Goal: Communication & Community: Answer question/provide support

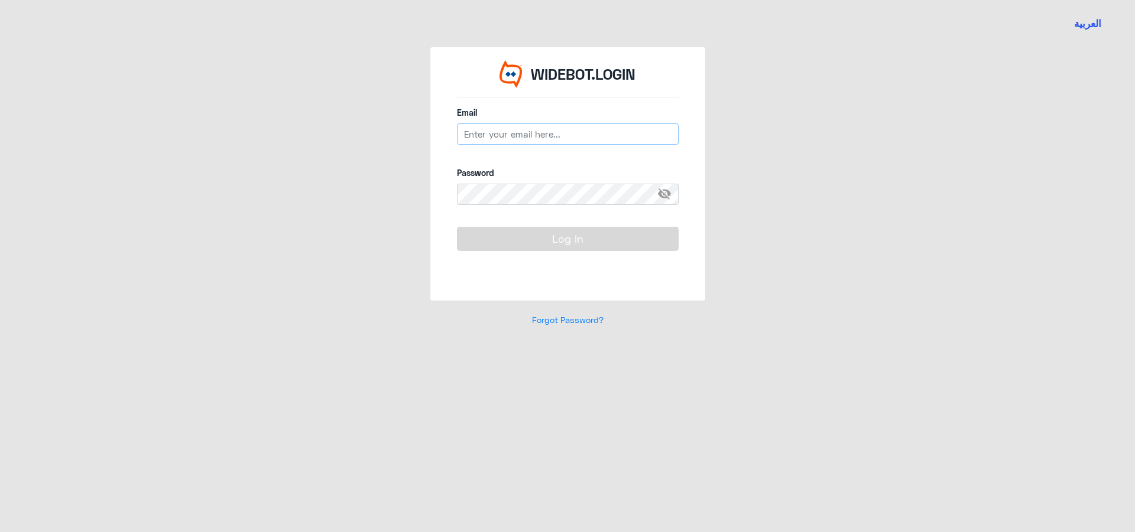
type input "[EMAIL_ADDRESS][DOMAIN_NAME]"
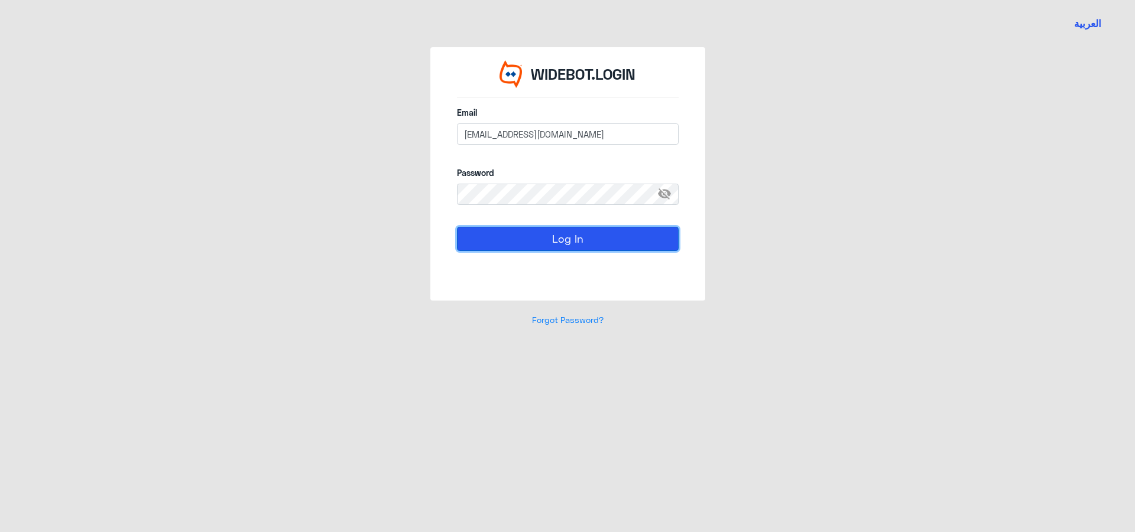
click at [551, 242] on button "Log In" at bounding box center [568, 239] width 222 height 24
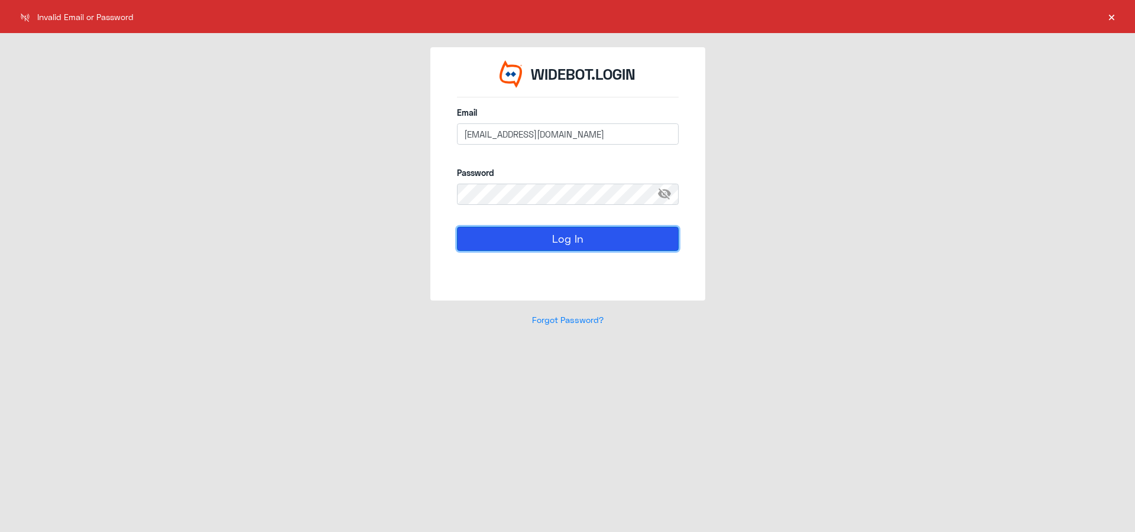
click at [551, 242] on button "Log In" at bounding box center [568, 239] width 222 height 24
click at [672, 201] on span "visibility_off" at bounding box center [667, 194] width 21 height 21
click at [419, 186] on div "WIDEBOT.LOGIN Email [EMAIL_ADDRESS][DOMAIN_NAME] Password visibility Log In For…" at bounding box center [567, 193] width 674 height 293
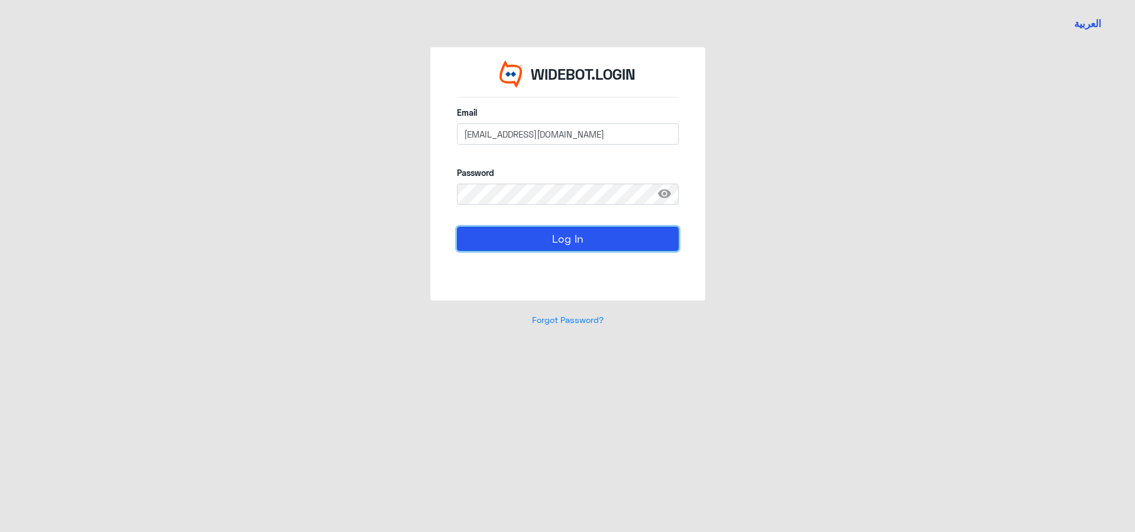
click at [480, 237] on button "Log In" at bounding box center [568, 239] width 222 height 24
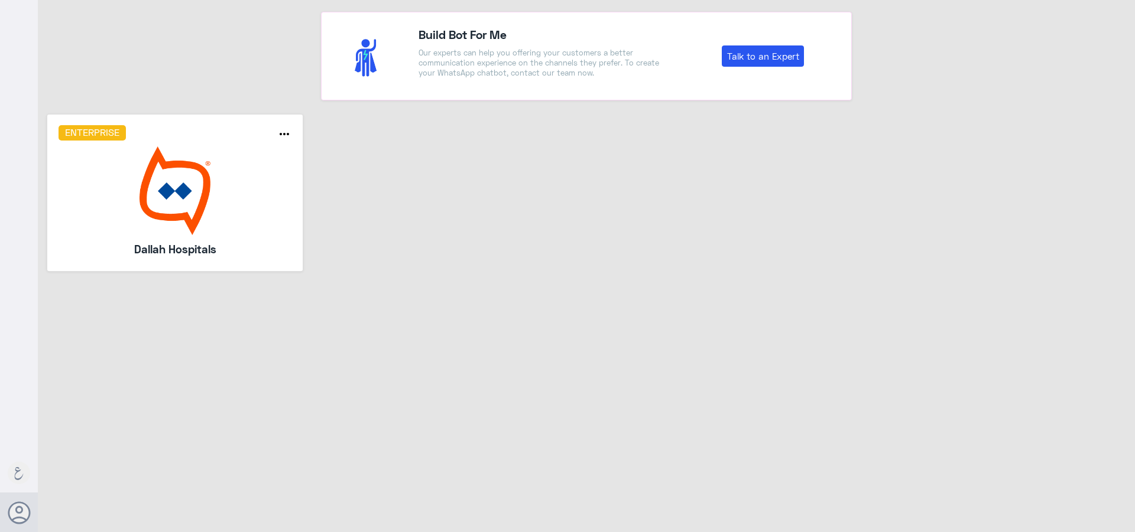
click at [206, 236] on div "Enterprise more_horiz Dallah Hospitals" at bounding box center [175, 192] width 233 height 135
click at [204, 205] on img at bounding box center [175, 191] width 233 height 89
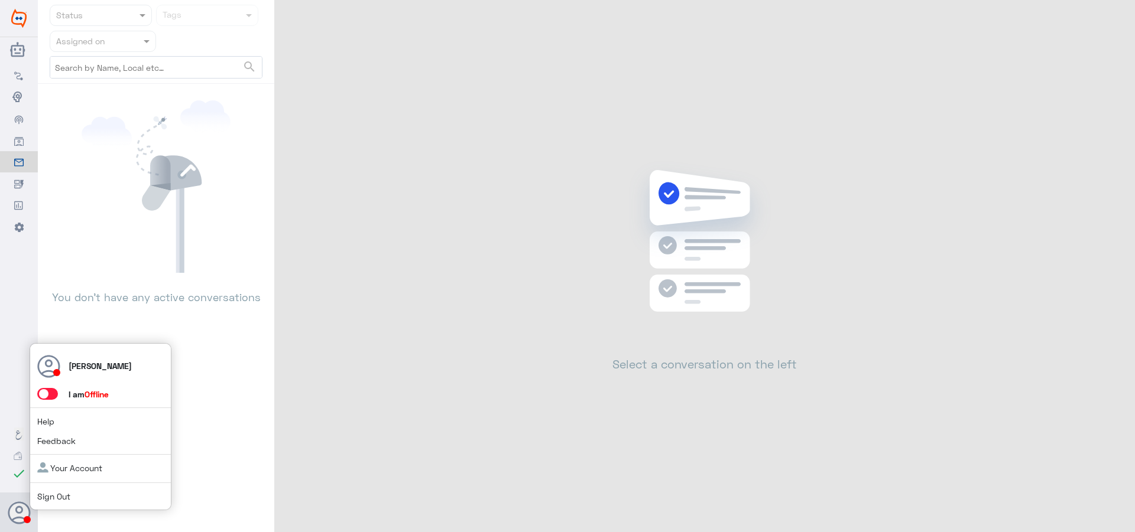
click at [55, 392] on span at bounding box center [47, 394] width 21 height 12
click at [0, 0] on input "checkbox" at bounding box center [0, 0] width 0 height 0
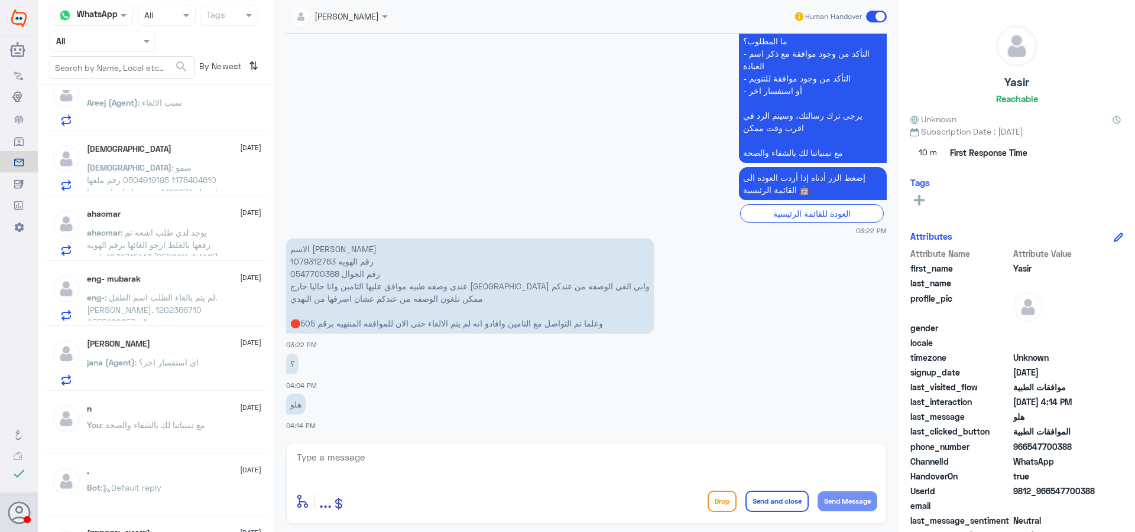
scroll to position [59, 0]
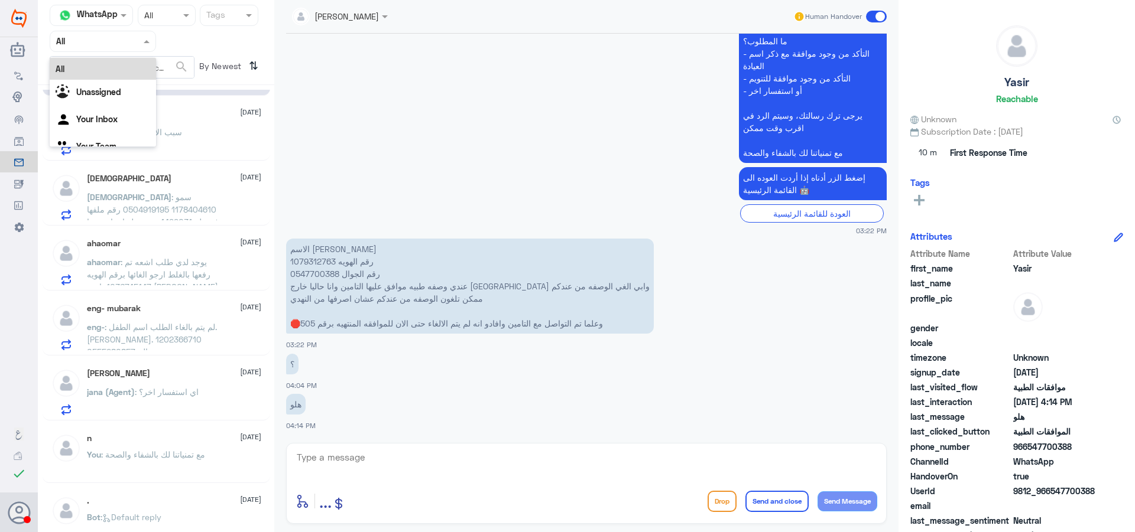
click at [144, 38] on span at bounding box center [148, 41] width 15 height 12
click at [109, 137] on div "Your Team" at bounding box center [103, 147] width 106 height 27
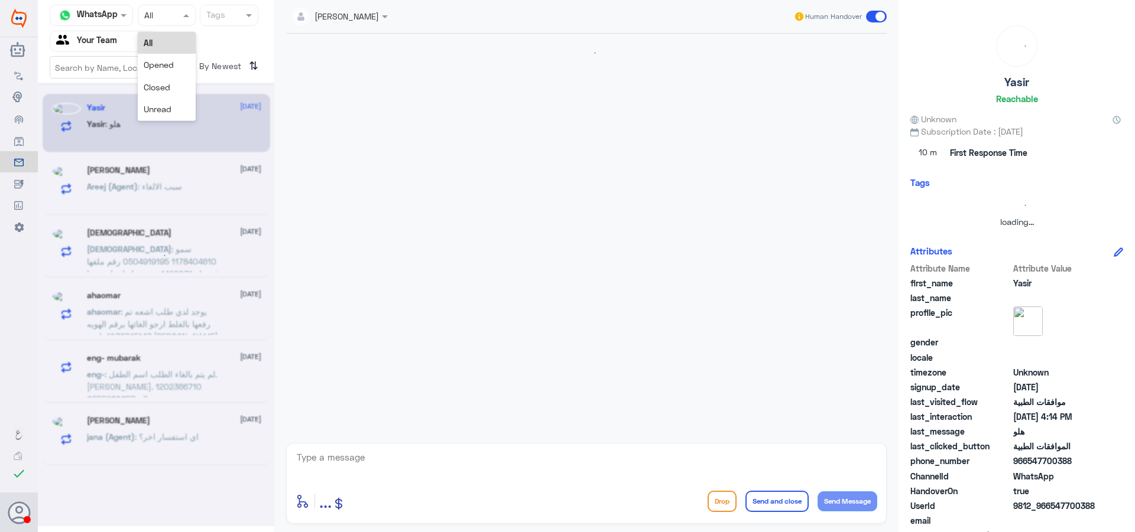
scroll to position [0, 0]
click at [160, 13] on input "text" at bounding box center [155, 15] width 22 height 14
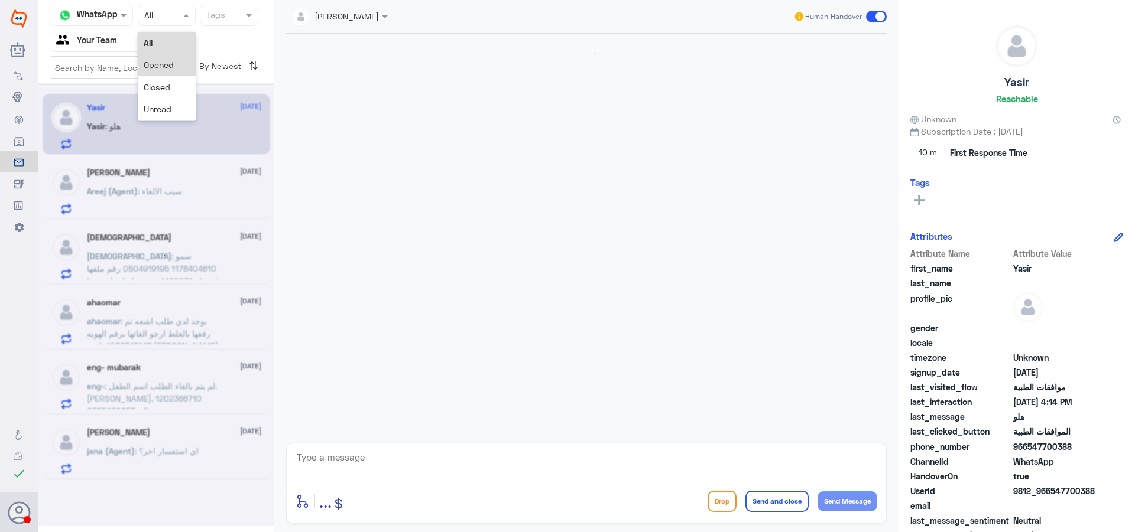
scroll to position [1179, 0]
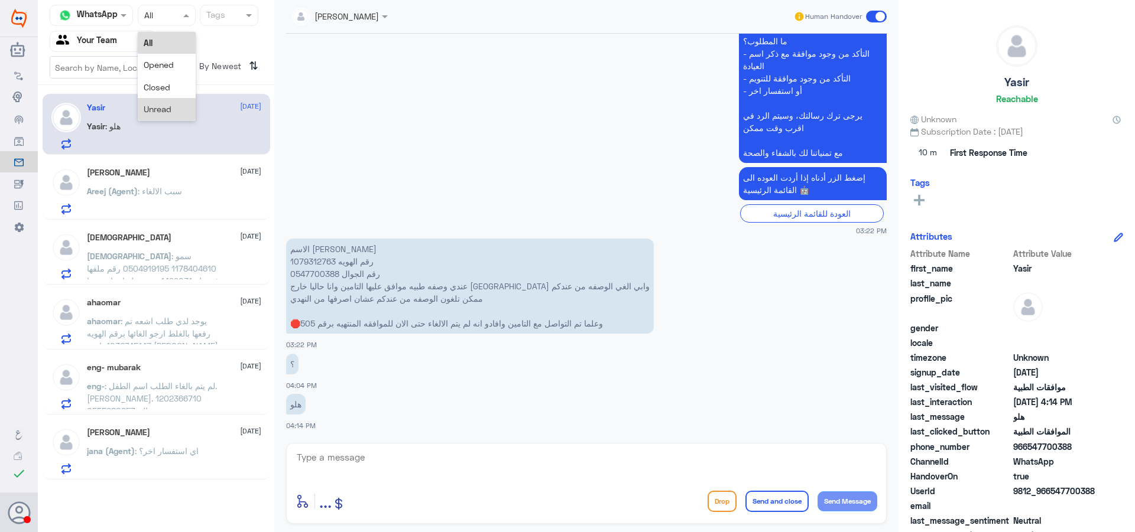
click at [167, 106] on span "Unread" at bounding box center [158, 109] width 28 height 10
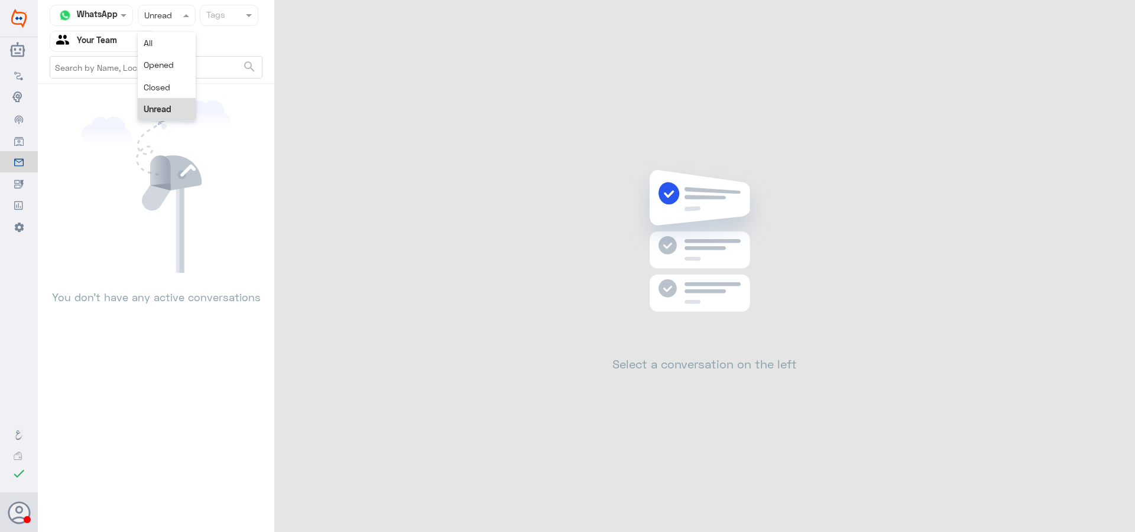
click at [176, 19] on div at bounding box center [166, 15] width 57 height 14
click at [165, 83] on span "Closed" at bounding box center [157, 87] width 27 height 10
click at [161, 17] on input "text" at bounding box center [155, 15] width 22 height 14
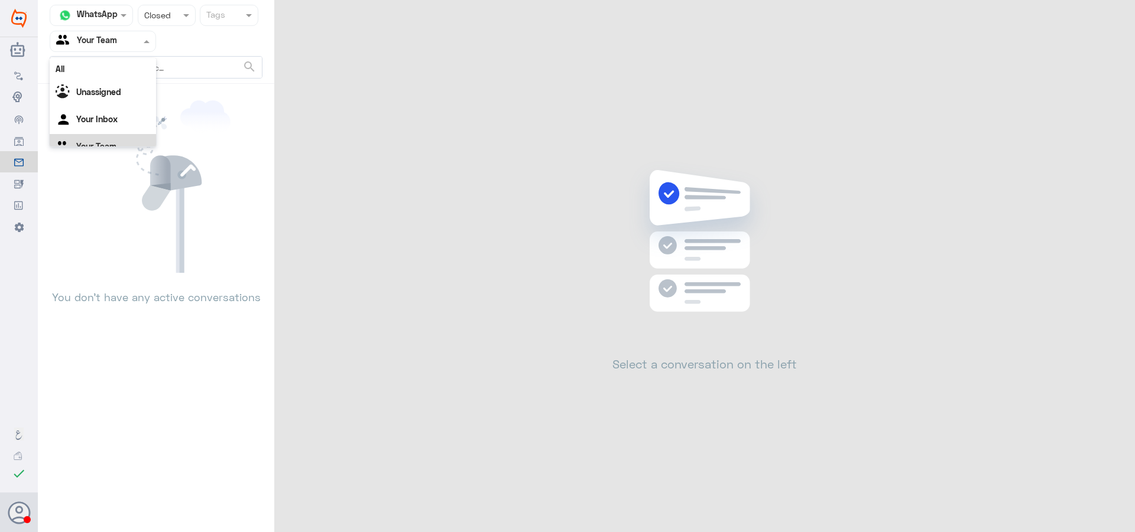
click at [118, 33] on div "Agent Filter Your Team" at bounding box center [95, 42] width 90 height 18
click at [106, 96] on div "Your Inbox" at bounding box center [103, 105] width 106 height 27
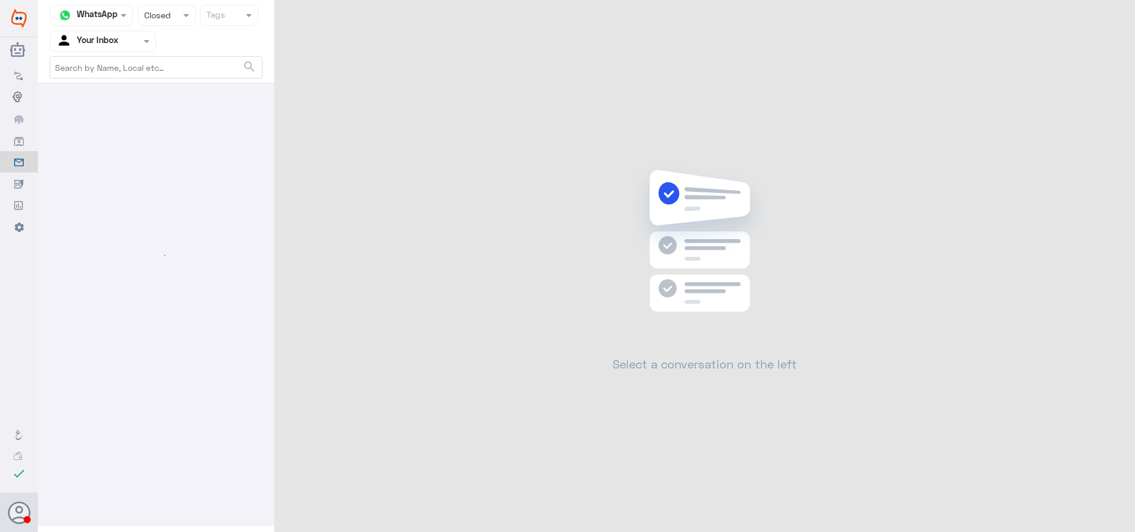
click at [147, 17] on input "text" at bounding box center [155, 15] width 22 height 14
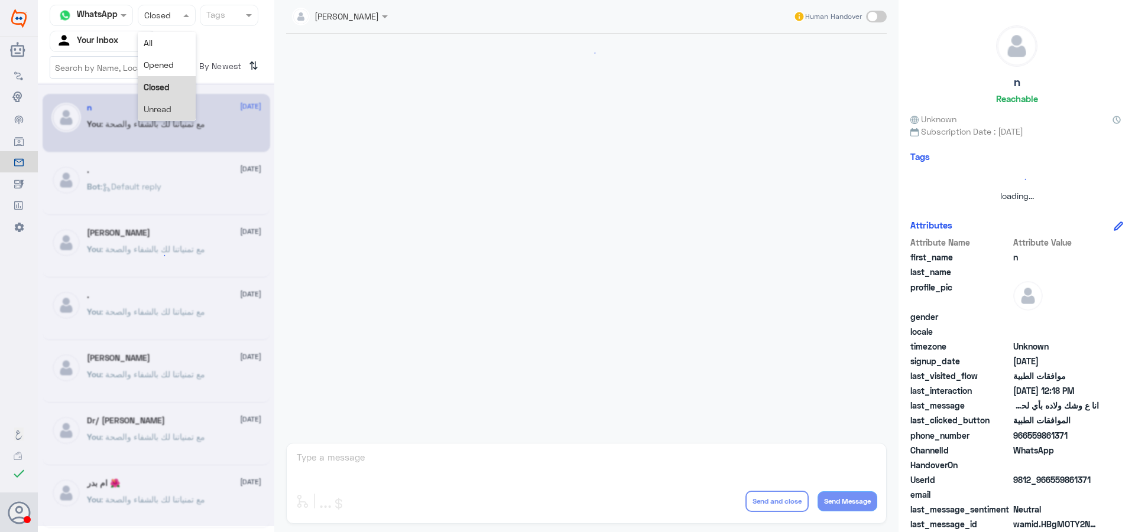
click at [157, 102] on div "Unread" at bounding box center [167, 109] width 58 height 22
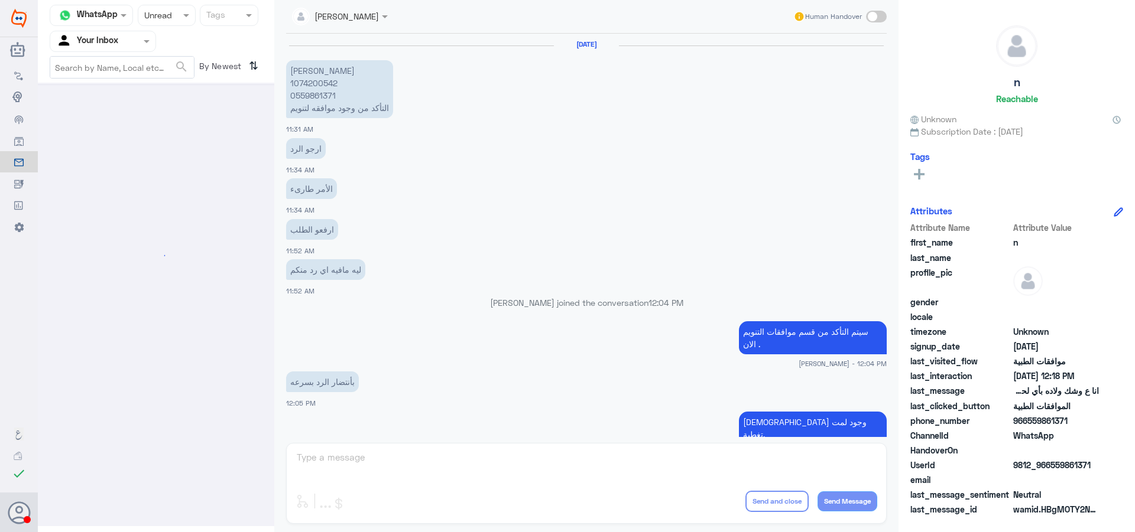
scroll to position [460, 0]
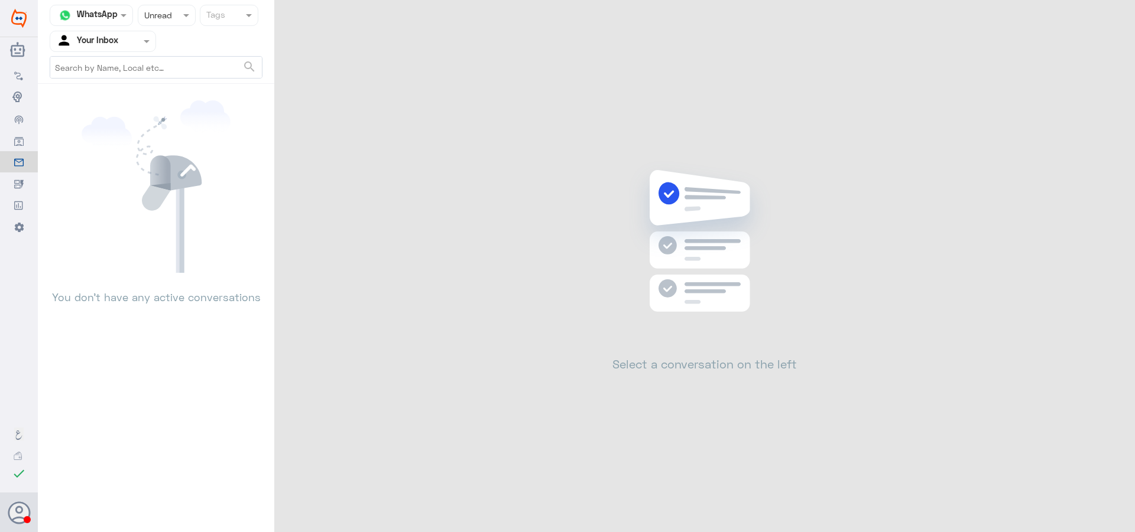
click at [141, 45] on span at bounding box center [148, 41] width 15 height 12
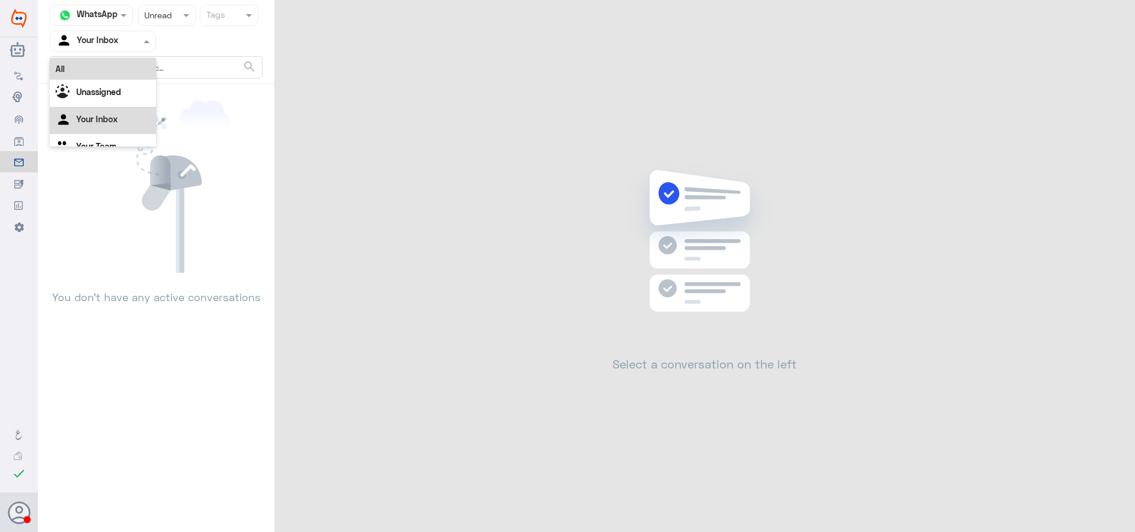
scroll to position [15, 0]
click at [129, 129] on div "Your Team" at bounding box center [103, 132] width 106 height 27
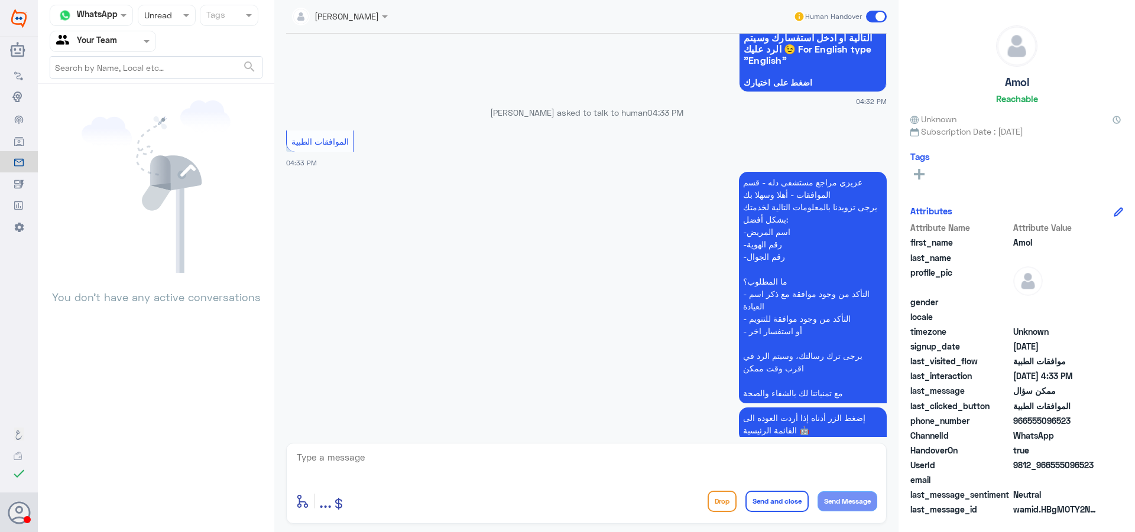
scroll to position [121, 0]
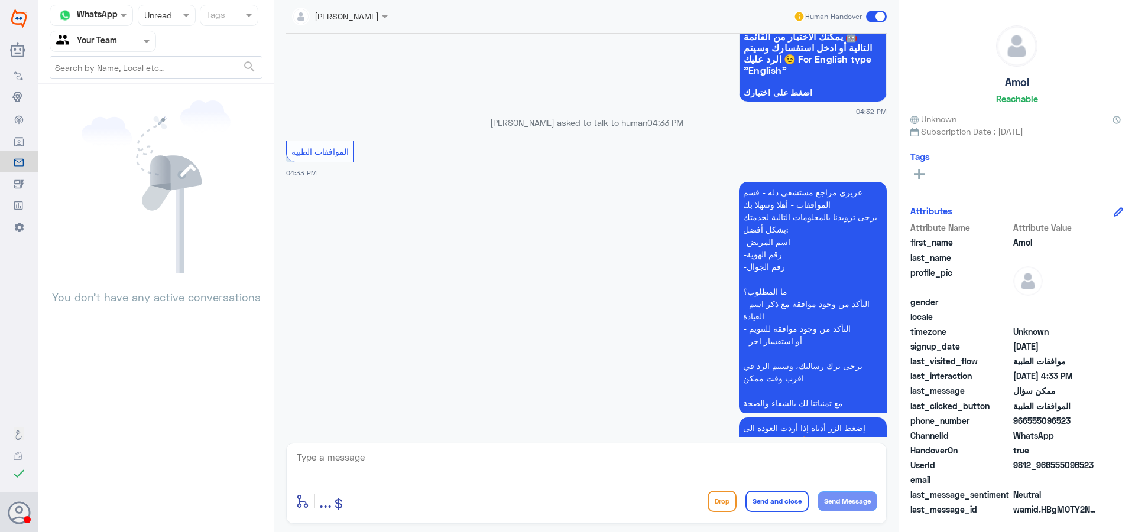
click at [355, 18] on div at bounding box center [340, 16] width 108 height 14
click at [452, 307] on app-msgs-text "عزيزي مراجع مستشفى دله - قسم الموافقات - أهلا وسهلا بك يرجى تزويدنا بالمعلومات …" at bounding box center [586, 298] width 600 height 233
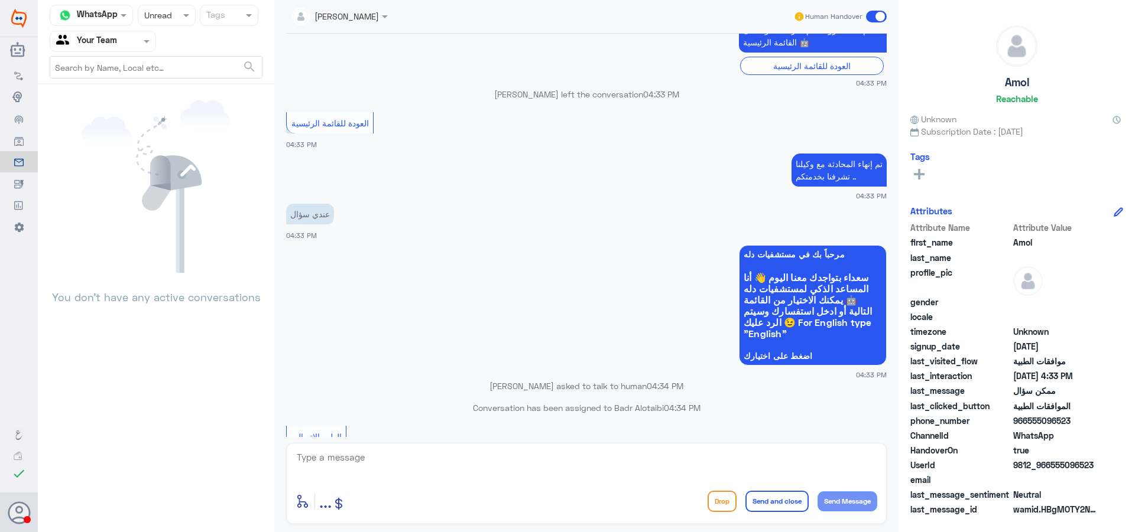
scroll to position [693, 0]
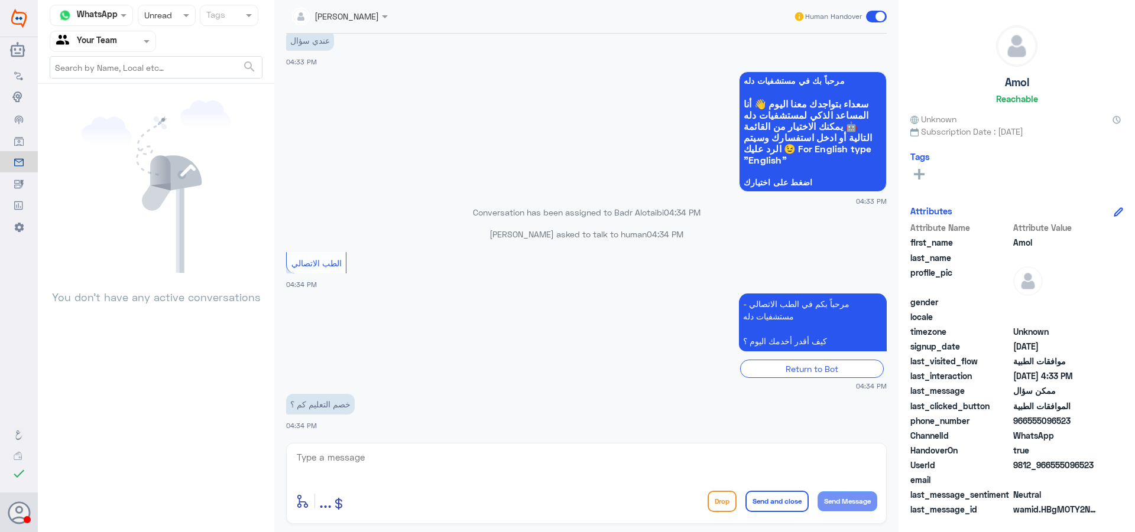
click at [463, 466] on textarea at bounding box center [587, 464] width 582 height 29
type textarea "اهلا بك .. هذة التحويلة مخصصة لمتابعة الموافقات الطبية لشركات التأمين فقط ."
